Goal: Task Accomplishment & Management: Complete application form

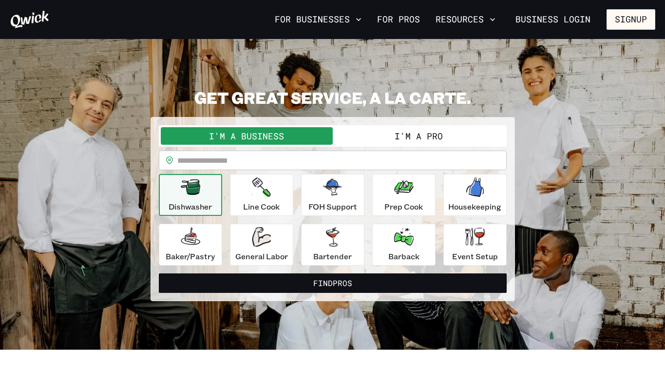
click at [395, 133] on button "I'm a Pro" at bounding box center [419, 136] width 172 height 18
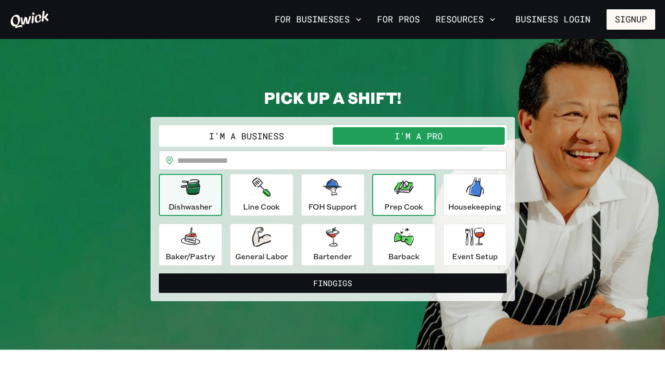
click at [390, 208] on p "Prep Cook" at bounding box center [403, 207] width 38 height 12
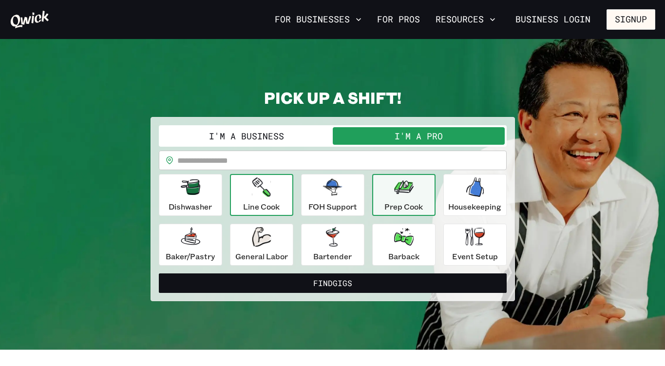
click at [248, 205] on p "Line Cook" at bounding box center [261, 207] width 37 height 12
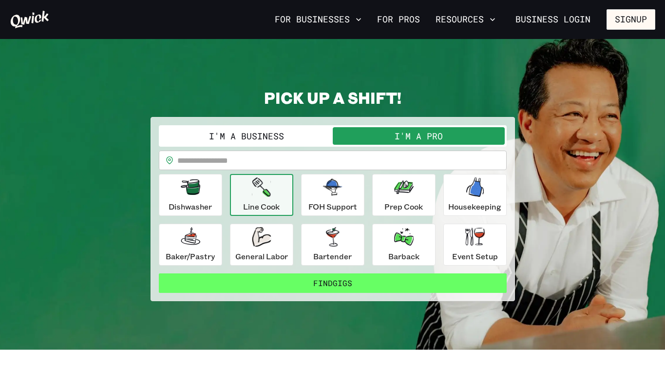
click at [325, 283] on button "Find Gigs" at bounding box center [333, 282] width 348 height 19
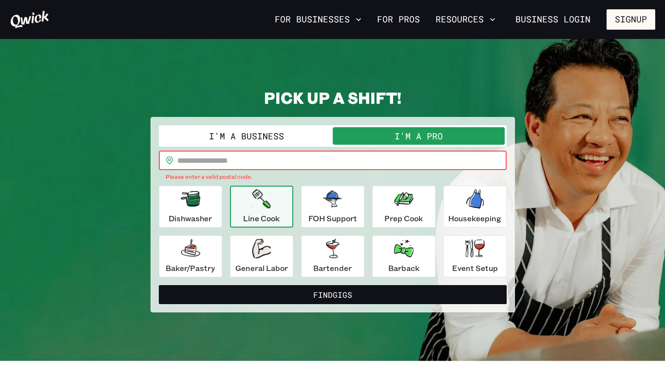
click at [185, 162] on input "text" at bounding box center [341, 160] width 329 height 19
type input "*****"
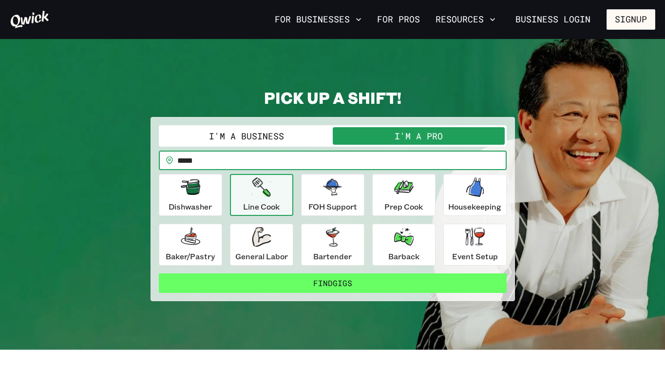
click at [302, 287] on button "Find Gigs" at bounding box center [333, 282] width 348 height 19
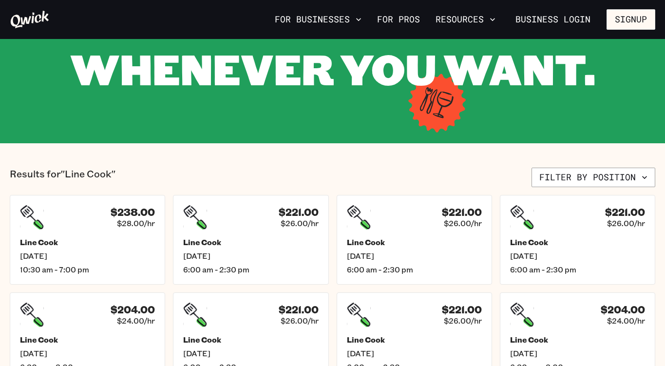
scroll to position [171, 0]
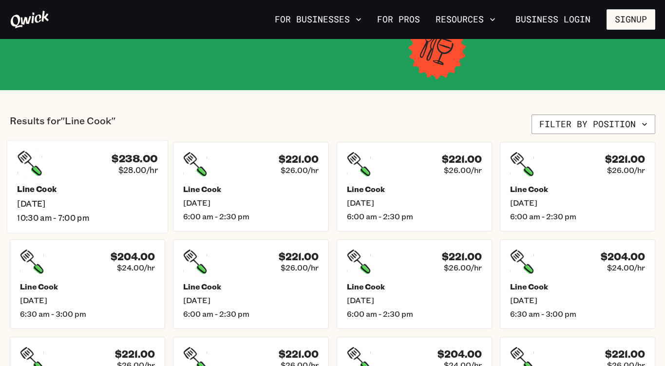
click at [43, 191] on h5 "Line Cook" at bounding box center [87, 189] width 140 height 10
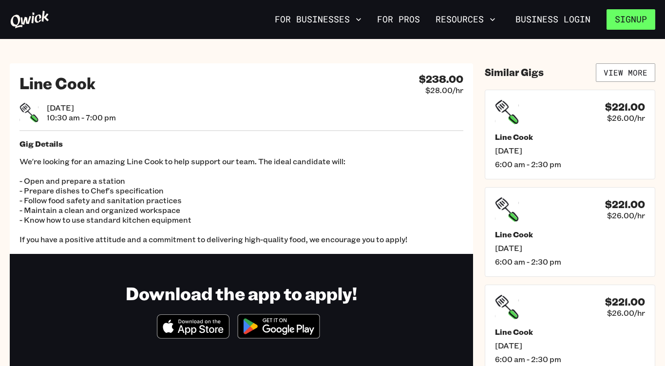
click at [632, 16] on button "Signup" at bounding box center [631, 19] width 49 height 20
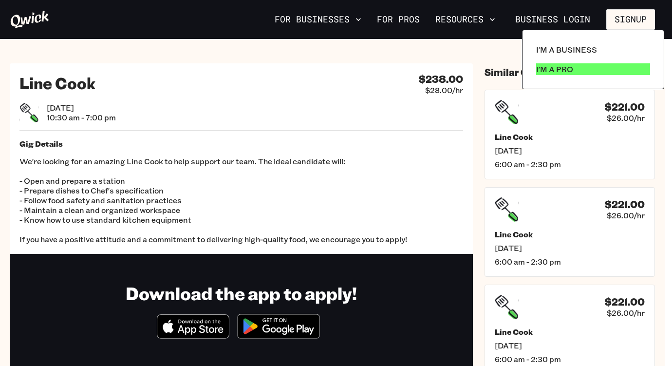
click at [550, 70] on p "I'm a Pro" at bounding box center [554, 69] width 37 height 12
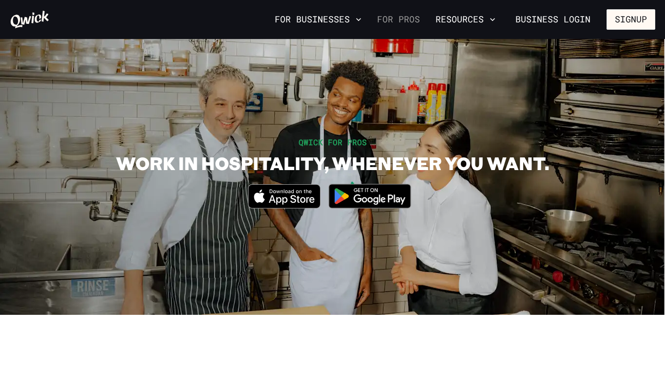
click at [401, 19] on link "For Pros" at bounding box center [398, 19] width 51 height 17
